Goal: Task Accomplishment & Management: Use online tool/utility

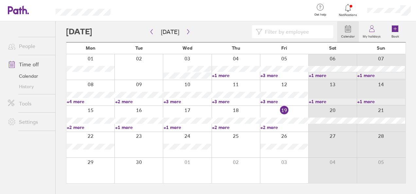
click at [269, 130] on div at bounding box center [284, 118] width 48 height 25
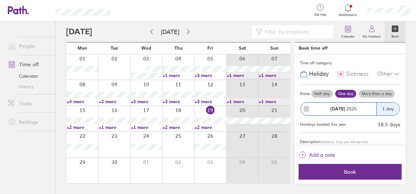
click at [237, 137] on div at bounding box center [242, 144] width 32 height 25
